Goal: Find specific page/section: Find specific page/section

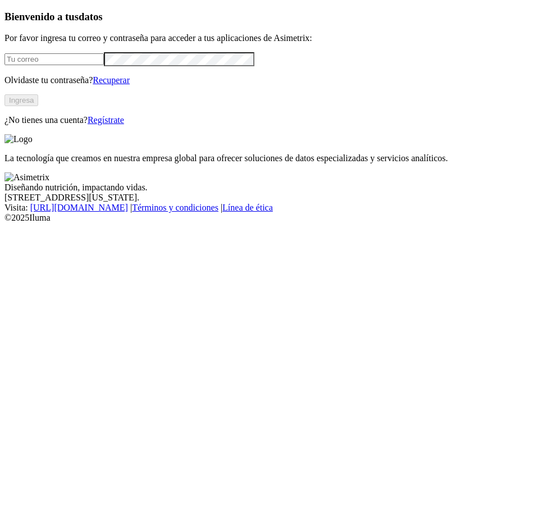
type input "[EMAIL_ADDRESS][DOMAIN_NAME]"
click at [38, 106] on button "Ingresa" at bounding box center [21, 100] width 34 height 12
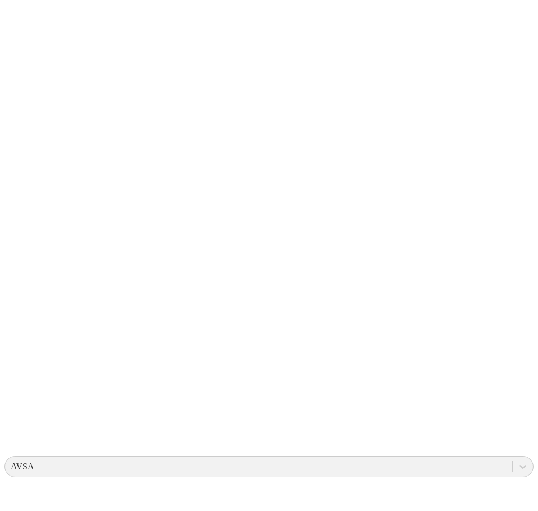
click at [13, 18] on icon at bounding box center [21, 228] width 35 height 449
